Goal: Information Seeking & Learning: Learn about a topic

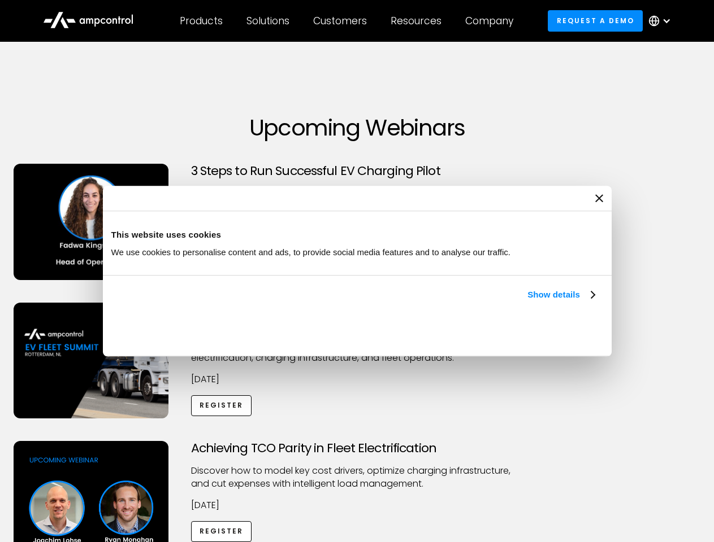
click at [527, 302] on link "Show details" at bounding box center [560, 295] width 67 height 14
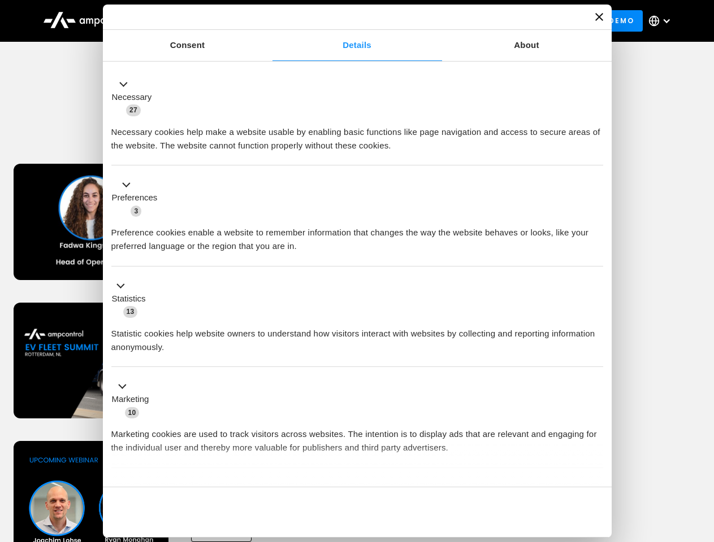
click at [596, 468] on ul "Necessary 27 Necessary cookies help make a website usable by enabling basic fun…" at bounding box center [357, 298] width 502 height 466
click at [701, 455] on div "Achieving TCO Parity in Fleet Electrification Discover how to model key cost dr…" at bounding box center [357, 529] width 710 height 177
click at [347, 21] on div "Customers" at bounding box center [340, 21] width 54 height 12
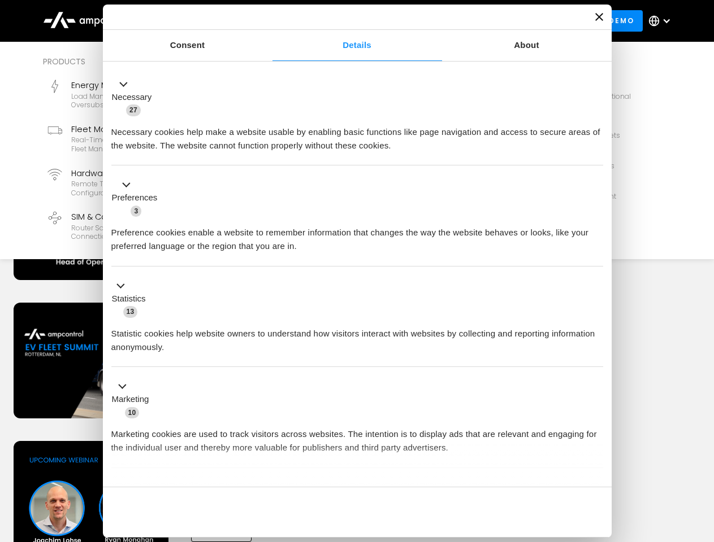
click at [201, 21] on div "Products" at bounding box center [201, 21] width 43 height 12
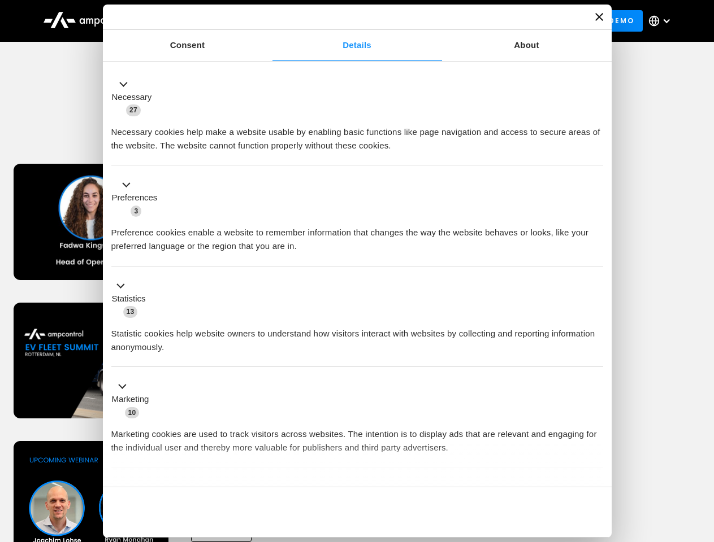
click at [268, 21] on div "Solutions" at bounding box center [267, 21] width 43 height 12
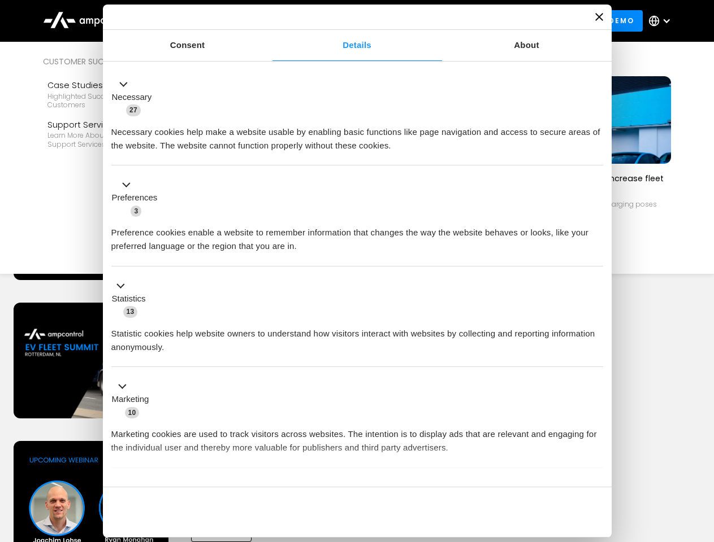
click at [342, 21] on div "Customers" at bounding box center [340, 21] width 54 height 12
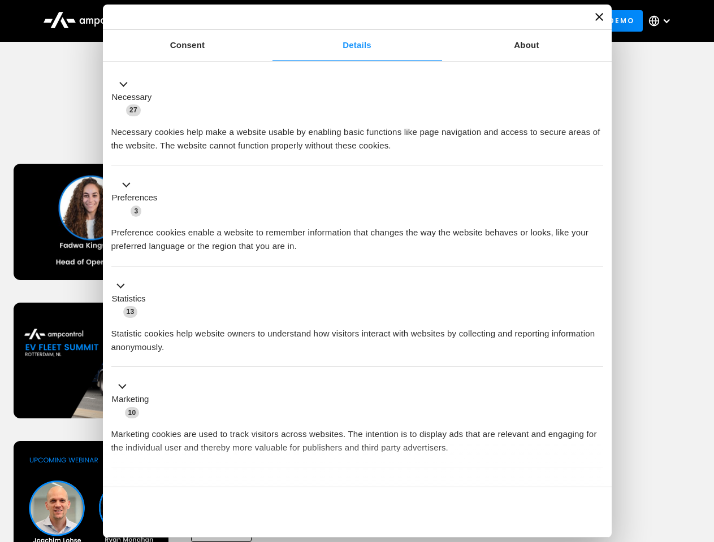
click at [418, 21] on div "Resources" at bounding box center [415, 21] width 51 height 12
click at [493, 21] on div "Company" at bounding box center [489, 21] width 48 height 12
click at [662, 21] on div at bounding box center [666, 20] width 9 height 9
